Goal: Transaction & Acquisition: Purchase product/service

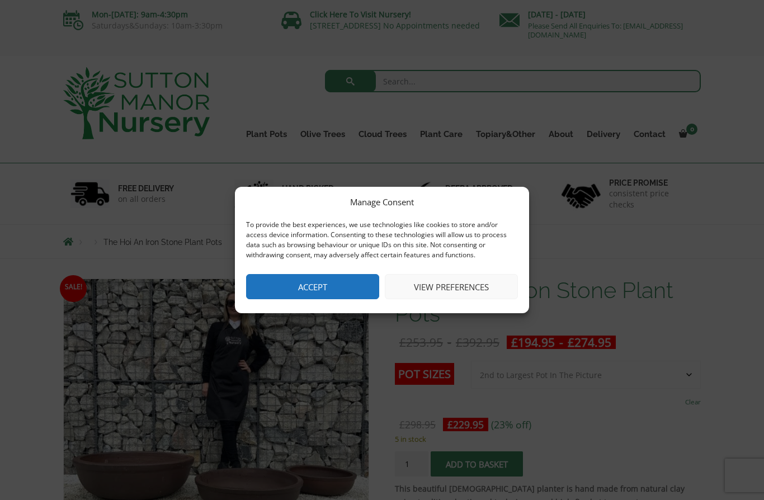
click at [481, 285] on button "View preferences" at bounding box center [451, 286] width 133 height 25
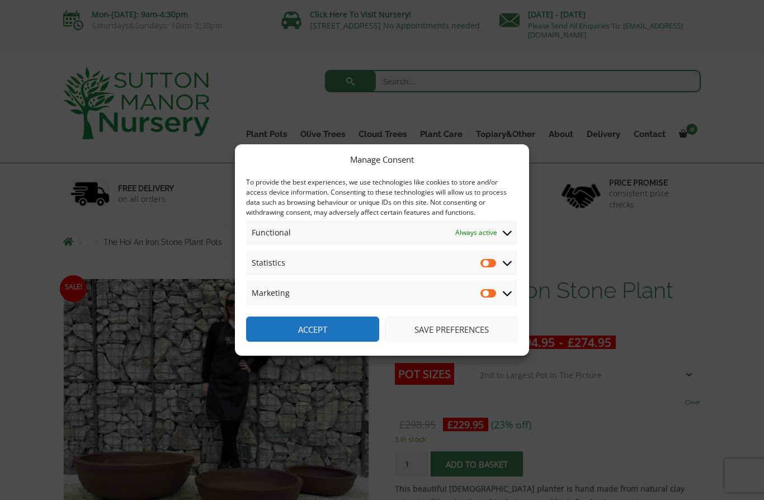
click at [496, 261] on input "Statistics" at bounding box center [488, 262] width 17 height 11
click at [496, 262] on input "Statistics" at bounding box center [488, 262] width 17 height 11
checkbox input "false"
click at [493, 294] on input "Marketing" at bounding box center [488, 292] width 17 height 11
click at [497, 289] on input "Marketing" at bounding box center [488, 292] width 17 height 11
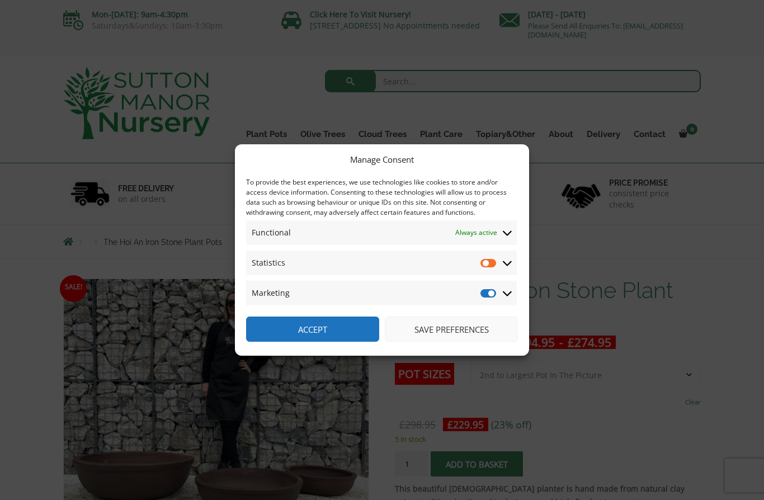
checkbox input "false"
click at [515, 259] on span "Statistics Statistics" at bounding box center [381, 262] width 271 height 25
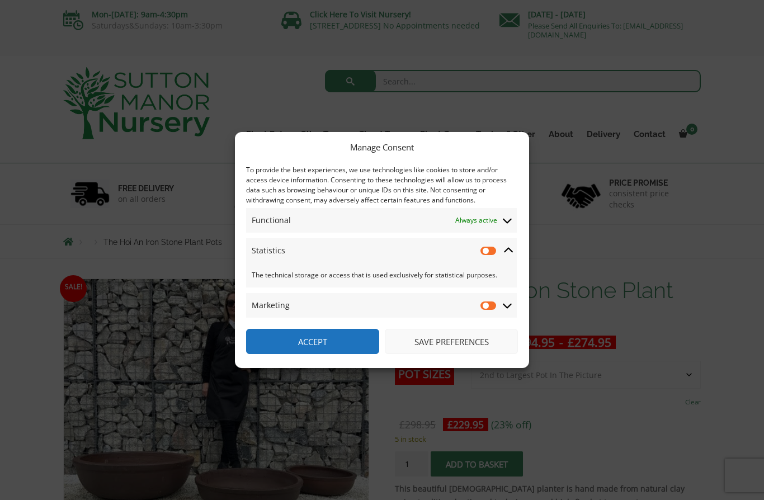
click at [516, 301] on span "Marketing Marketing" at bounding box center [381, 305] width 271 height 25
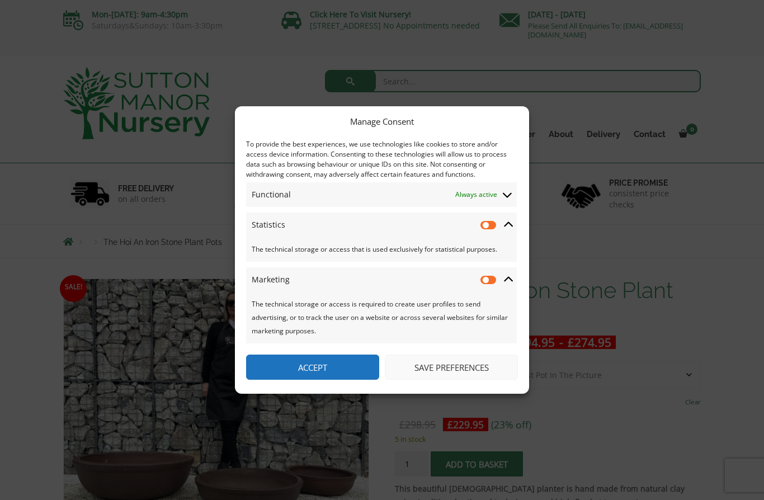
click at [516, 190] on span "Functional Functional Always active" at bounding box center [381, 194] width 271 height 25
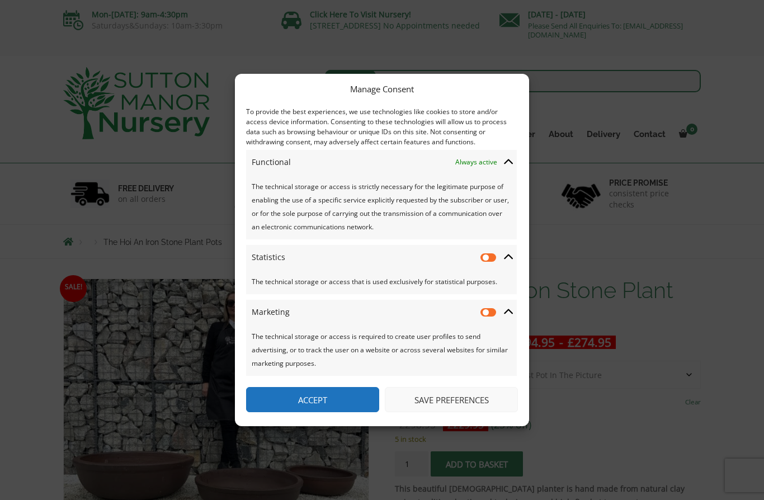
click at [511, 165] on icon at bounding box center [508, 162] width 9 height 10
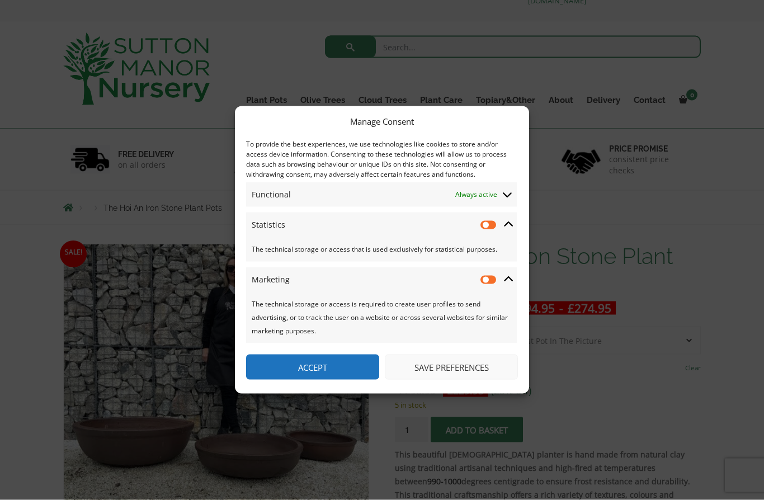
scroll to position [35, 0]
click at [323, 380] on button "Accept" at bounding box center [312, 366] width 133 height 25
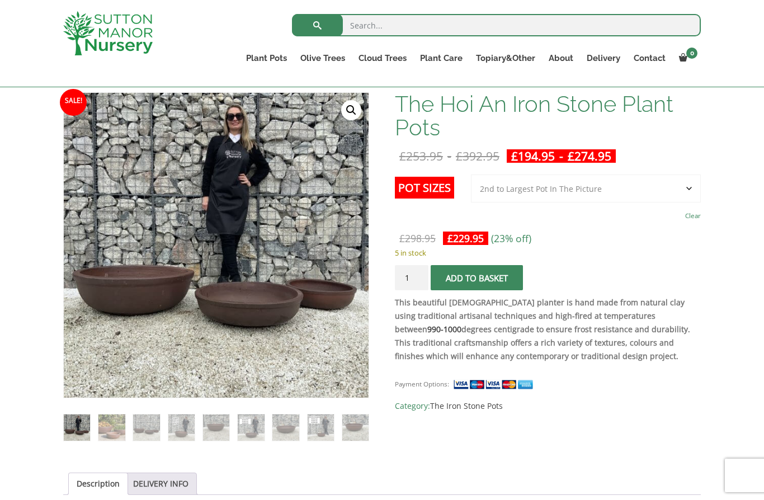
scroll to position [186, 0]
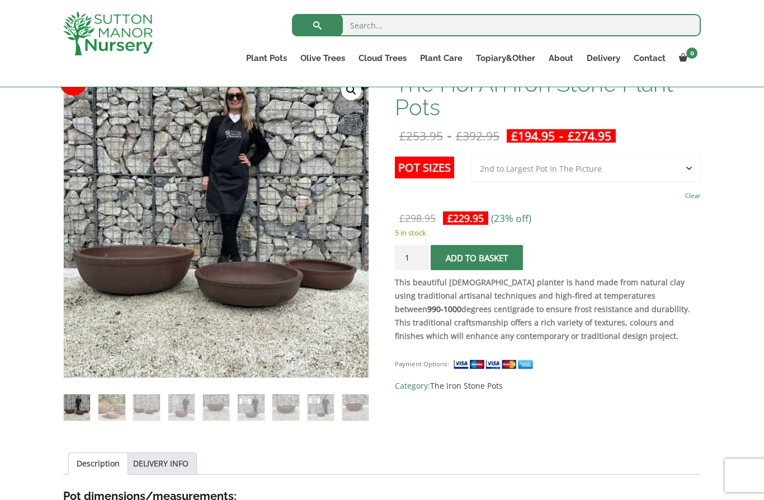
click at [689, 173] on select "Choose an option 3rd to Largest Pot In The Picture 2nd to Largest Pot In The Pi…" at bounding box center [586, 168] width 230 height 28
select select "Largest pot In The Picture"
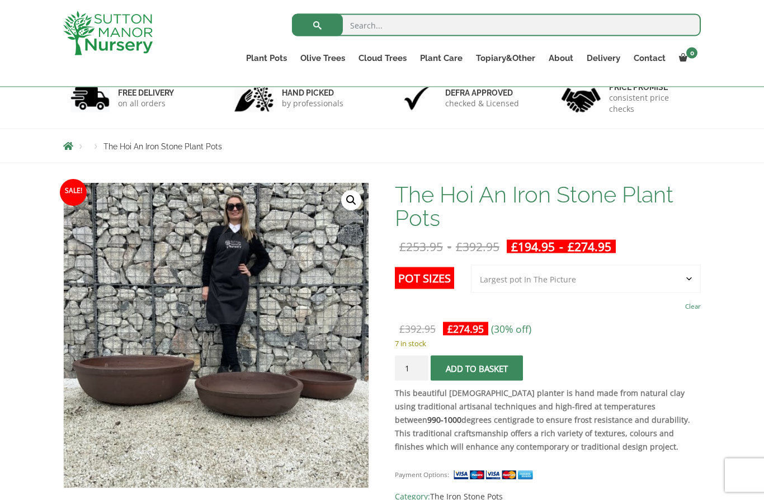
scroll to position [76, 0]
